Goal: Task Accomplishment & Management: Manage account settings

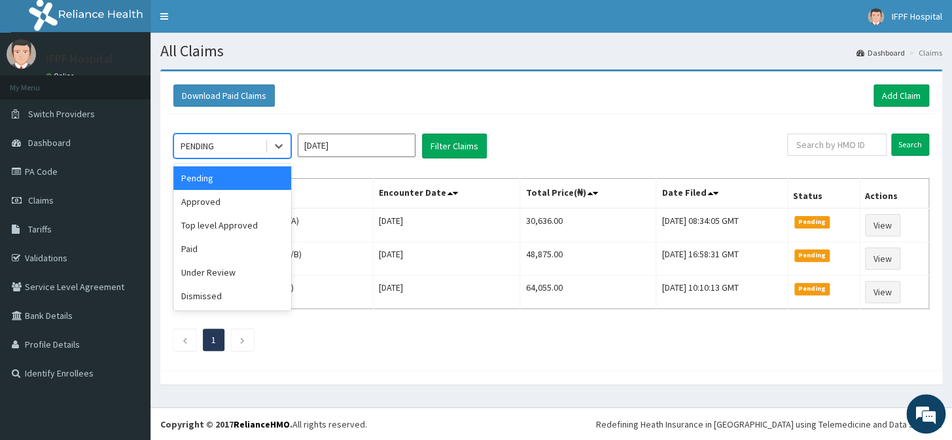
click at [228, 147] on div "PENDING" at bounding box center [219, 145] width 91 height 21
click at [209, 204] on div "Approved" at bounding box center [232, 202] width 118 height 24
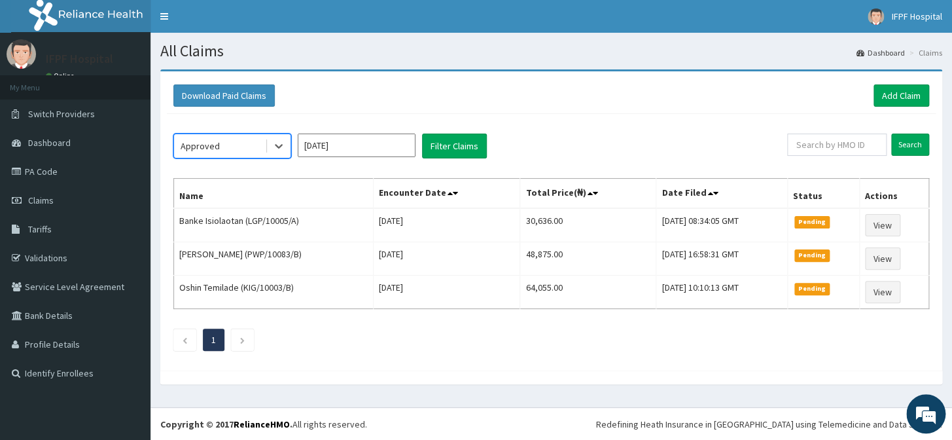
click at [420, 139] on div "option Approved, selected. Select is focused ,type to refine list, press Down t…" at bounding box center [480, 146] width 614 height 25
click at [435, 145] on button "Filter Claims" at bounding box center [454, 146] width 65 height 25
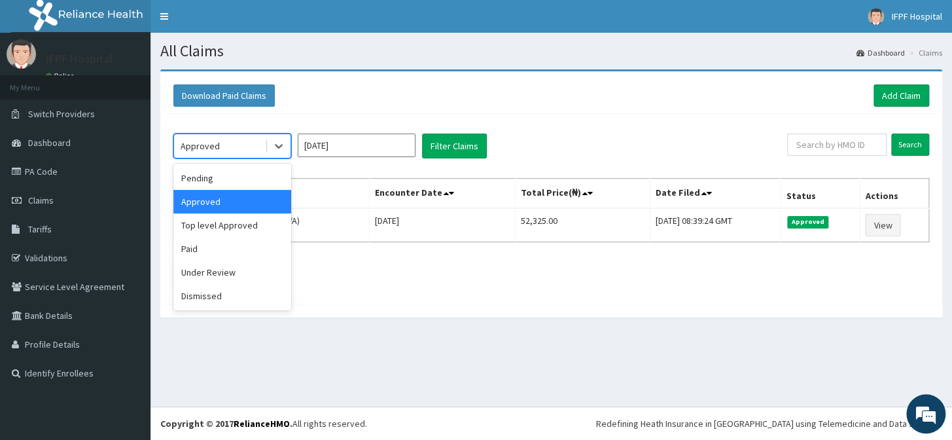
click at [240, 148] on div "Approved" at bounding box center [219, 145] width 91 height 21
click at [46, 204] on span "Claims" at bounding box center [41, 200] width 26 height 12
